Goal: Task Accomplishment & Management: Manage account settings

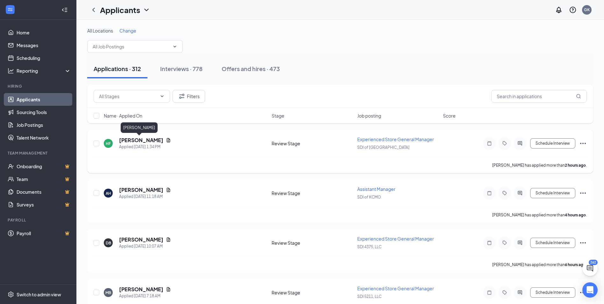
click at [127, 138] on h5 "[PERSON_NAME]" at bounding box center [141, 140] width 44 height 7
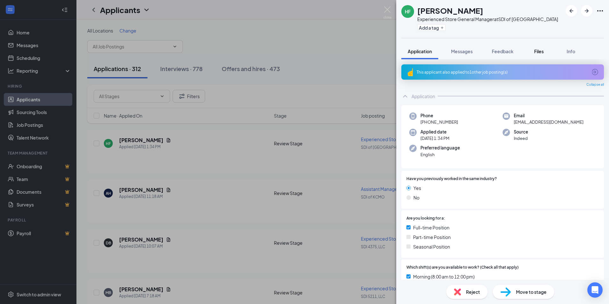
click at [543, 51] on span "Files" at bounding box center [539, 51] width 10 height 6
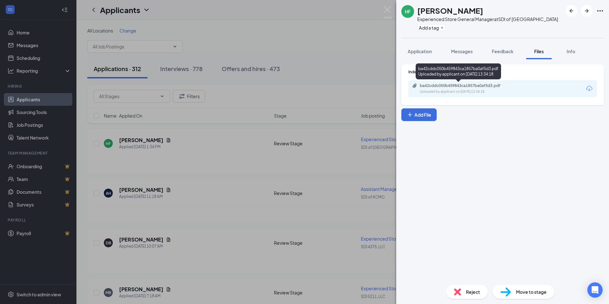
click at [461, 88] on div "ba42cddc050b459843ca1857ba0af5d3.pdf" at bounding box center [464, 85] width 89 height 5
click at [390, 8] on img at bounding box center [387, 12] width 8 height 12
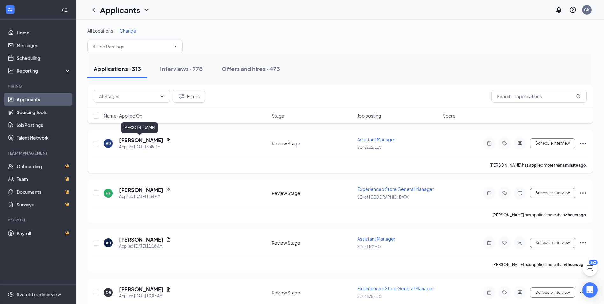
click at [144, 140] on h5 "[PERSON_NAME]" at bounding box center [141, 140] width 44 height 7
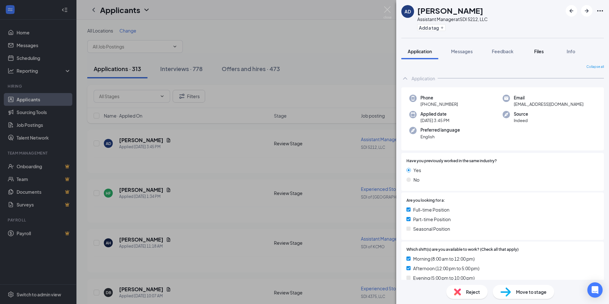
click at [538, 54] on button "Files" at bounding box center [538, 51] width 25 height 16
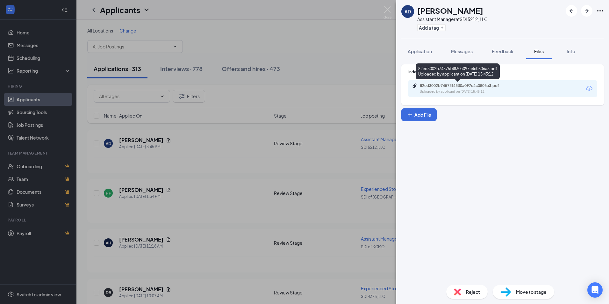
click at [468, 88] on div "82ed3002b74575f4830a097c4c0806a3.pdf" at bounding box center [464, 85] width 89 height 5
click at [201, 197] on div "AD [PERSON_NAME] Assistant Manager at SDI 5212, LLC Add a tag Application Messa…" at bounding box center [304, 152] width 609 height 304
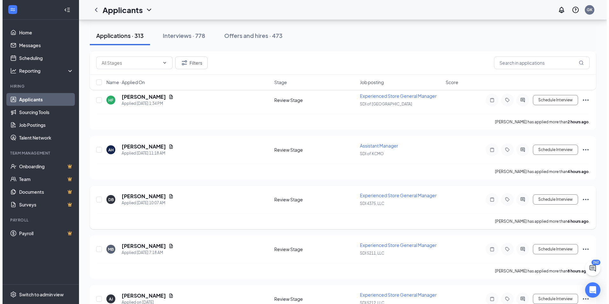
scroll to position [96, 0]
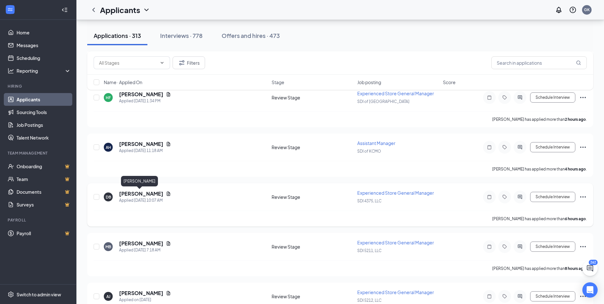
click at [145, 195] on h5 "[PERSON_NAME]" at bounding box center [141, 193] width 44 height 7
